Goal: Task Accomplishment & Management: Use online tool/utility

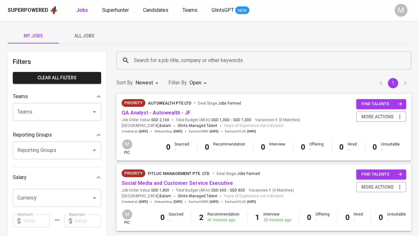
click at [90, 36] on span "All Jobs" at bounding box center [85, 36] width 44 height 8
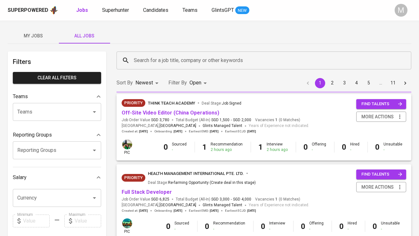
click at [161, 63] on input "Search for a job title, company or other keywords" at bounding box center [265, 60] width 267 height 12
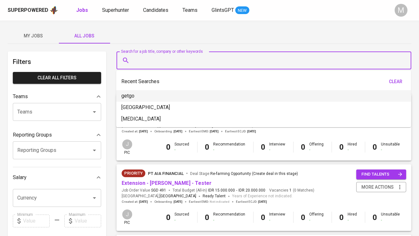
click at [171, 40] on div "My Jobs All Jobs" at bounding box center [210, 35] width 404 height 15
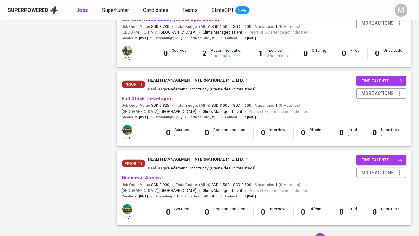
scroll to position [602, 0]
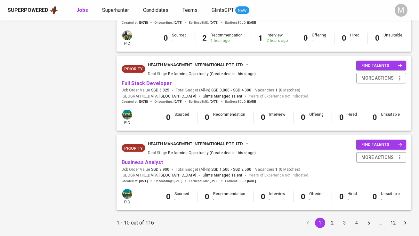
click at [332, 218] on button "2" at bounding box center [332, 223] width 10 height 10
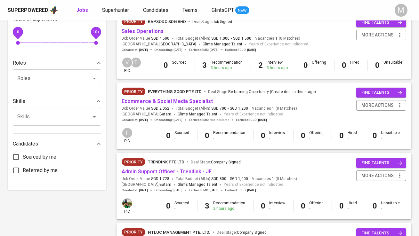
scroll to position [224, 0]
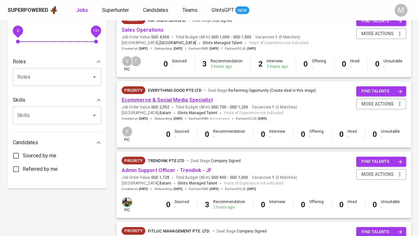
click at [204, 101] on link "Ecommerce & Social Media Specialist" at bounding box center [167, 100] width 91 height 6
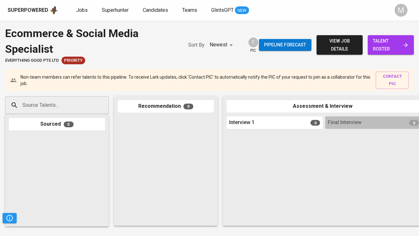
click at [390, 47] on span "talent roster" at bounding box center [391, 45] width 36 height 16
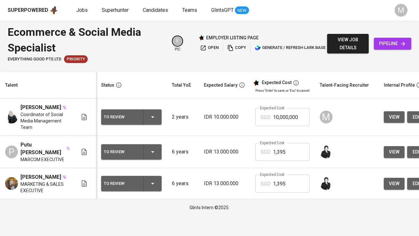
click at [134, 117] on div "To Review" at bounding box center [121, 117] width 35 height 8
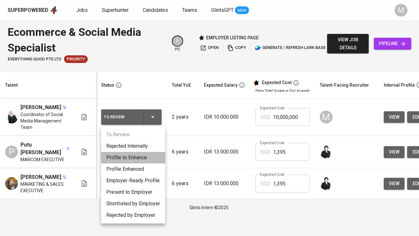
click at [139, 157] on li "Profile to Enhance" at bounding box center [133, 158] width 64 height 12
